Goal: Check status: Check status

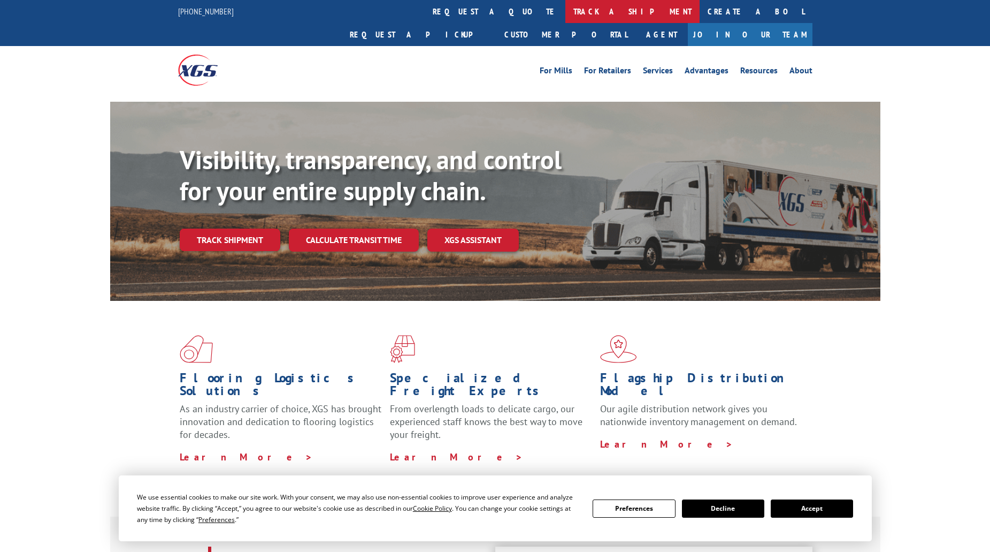
click at [566, 13] on link "track a shipment" at bounding box center [633, 11] width 134 height 23
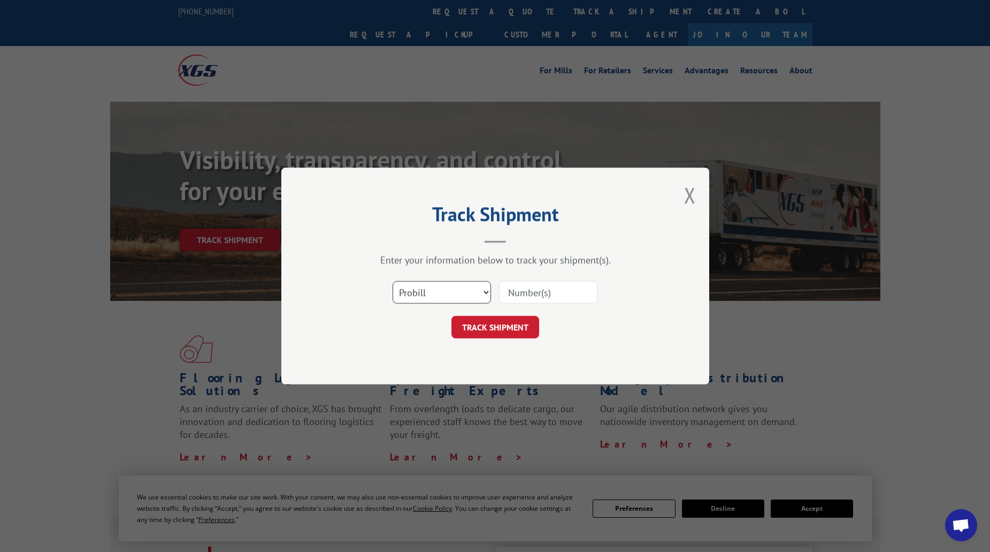
click at [437, 293] on select "Select category... Probill BOL PO" at bounding box center [442, 292] width 98 height 22
click at [393, 281] on select "Select category... Probill BOL PO" at bounding box center [442, 292] width 98 height 22
click at [505, 300] on input at bounding box center [548, 292] width 98 height 22
click at [422, 302] on select "Select category... Probill BOL PO" at bounding box center [442, 292] width 98 height 22
select select "po"
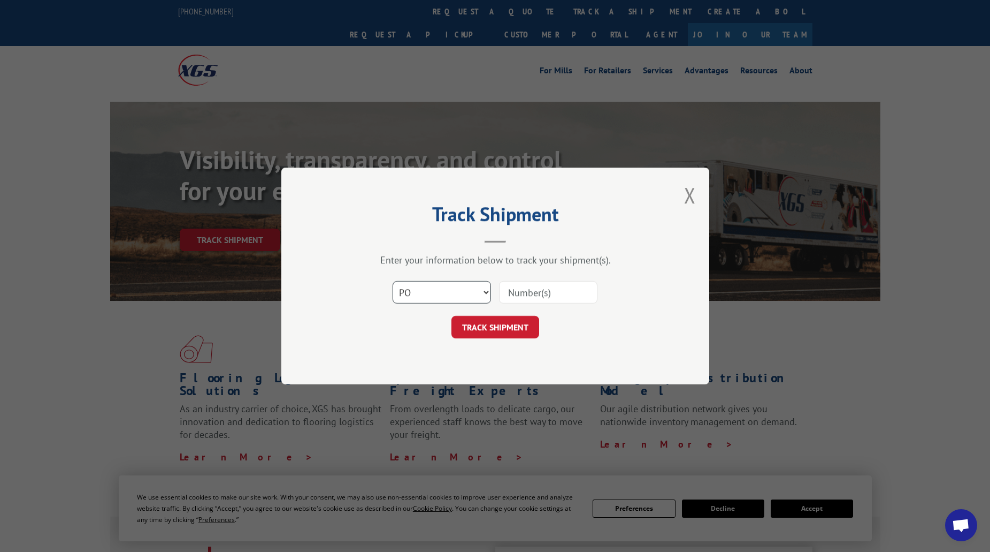
click at [393, 281] on select "Select category... Probill BOL PO" at bounding box center [442, 292] width 98 height 22
click at [546, 302] on input at bounding box center [548, 292] width 98 height 22
type input "PS063243"
click at [486, 320] on button "TRACK SHIPMENT" at bounding box center [496, 327] width 88 height 22
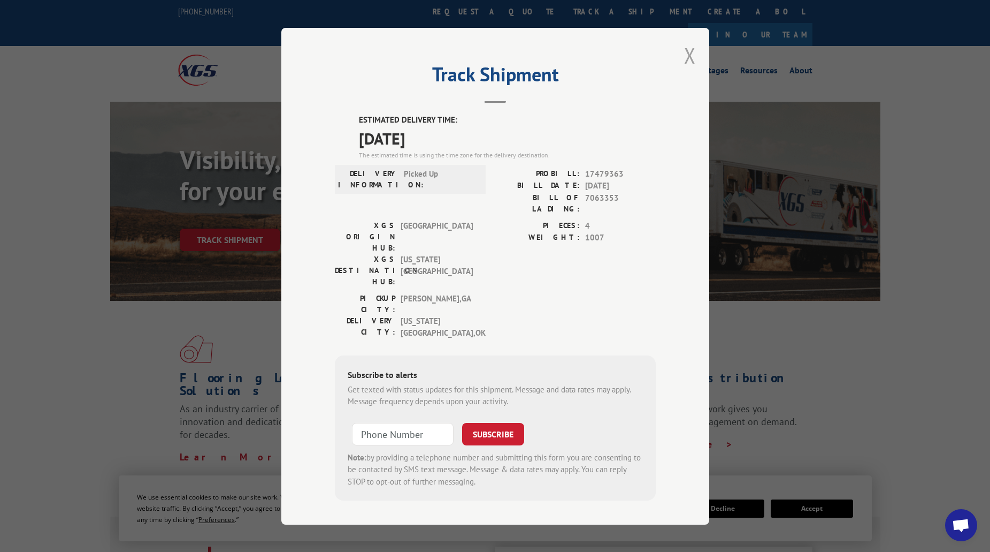
click at [684, 58] on button "Close modal" at bounding box center [690, 55] width 12 height 28
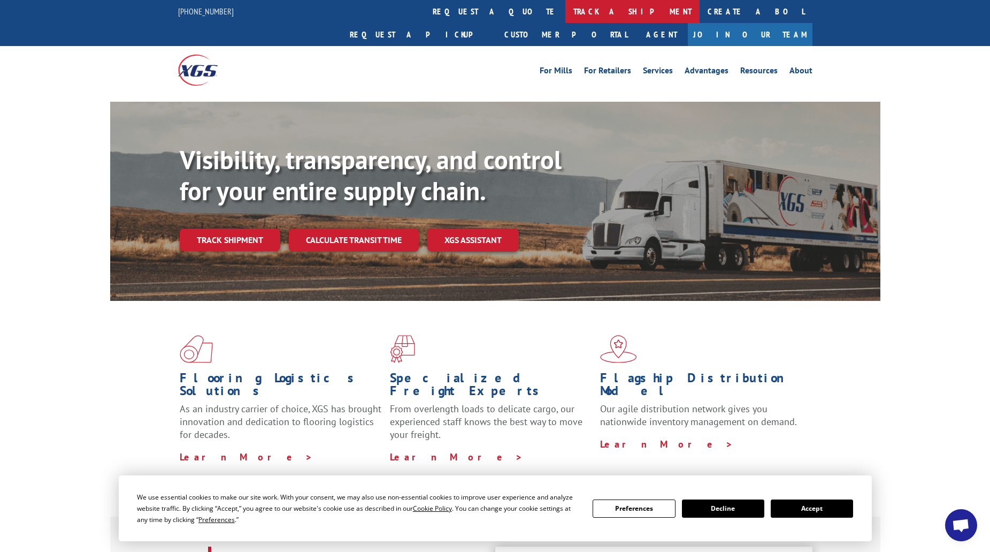
click at [566, 12] on link "track a shipment" at bounding box center [633, 11] width 134 height 23
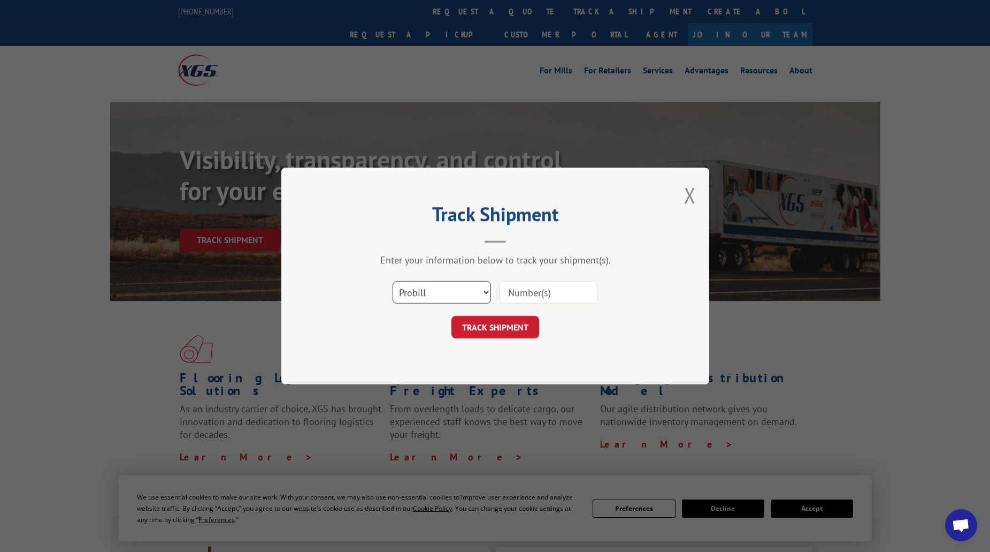
drag, startPoint x: 433, startPoint y: 288, endPoint x: 431, endPoint y: 294, distance: 6.3
click at [433, 288] on select "Select category... Probill BOL PO" at bounding box center [442, 292] width 98 height 22
select select "po"
click at [393, 281] on select "Select category... Probill BOL PO" at bounding box center [442, 292] width 98 height 22
click at [531, 280] on div at bounding box center [548, 292] width 98 height 25
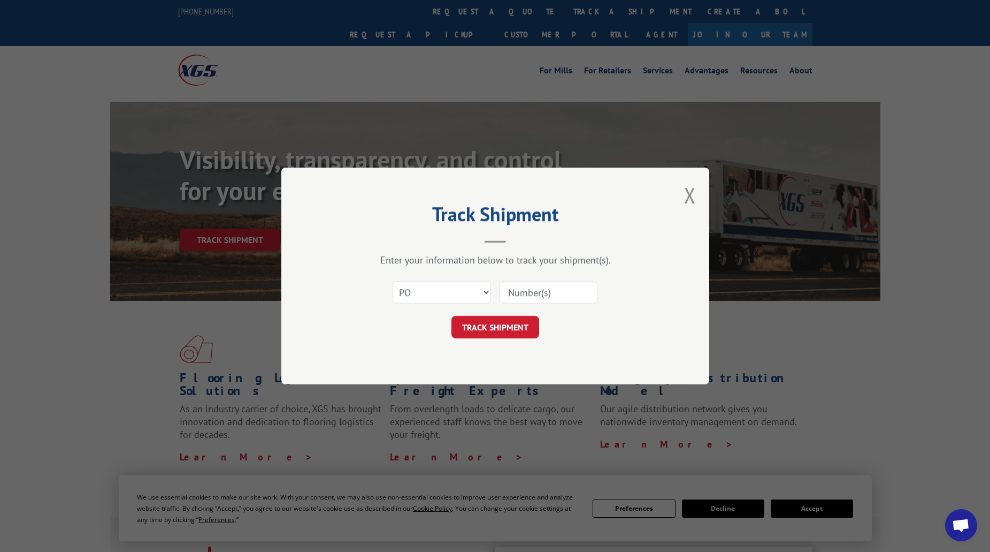
drag, startPoint x: 532, startPoint y: 290, endPoint x: 608, endPoint y: 288, distance: 75.5
click at [546, 290] on input at bounding box center [548, 292] width 98 height 22
type input "PS063254"
click button "TRACK SHIPMENT" at bounding box center [496, 327] width 88 height 22
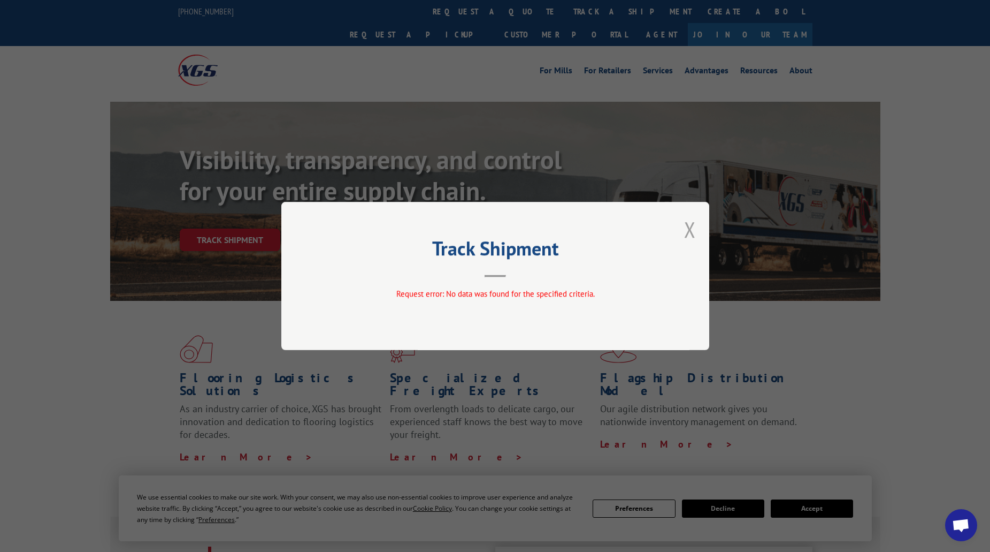
click at [688, 228] on button "Close modal" at bounding box center [690, 229] width 12 height 28
